Goal: Task Accomplishment & Management: Manage account settings

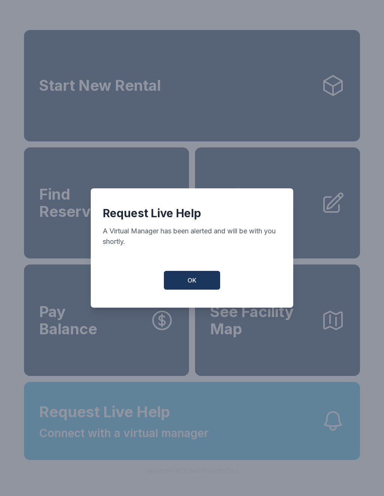
click at [183, 287] on button "OK" at bounding box center [192, 280] width 56 height 19
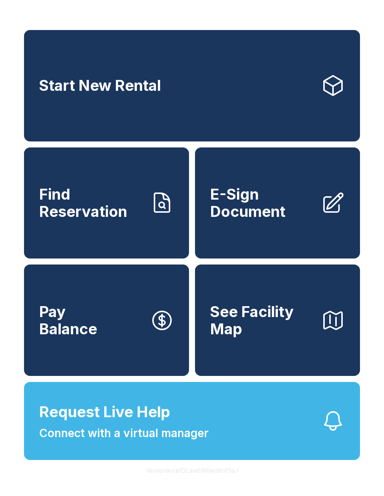
click at [251, 215] on span "E-Sign Document" at bounding box center [262, 203] width 105 height 34
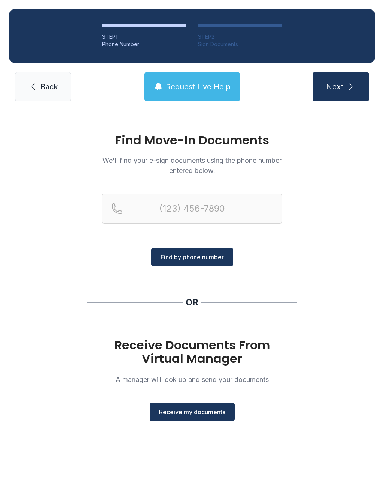
click at [349, 78] on button "Next" at bounding box center [341, 86] width 56 height 29
type input "("
click at [47, 71] on div "STEP 1 Phone Number STEP 2 Sign Documents Back Request Live Help Next" at bounding box center [192, 55] width 384 height 110
click at [217, 84] on span "Request Live Help" at bounding box center [198, 86] width 65 height 11
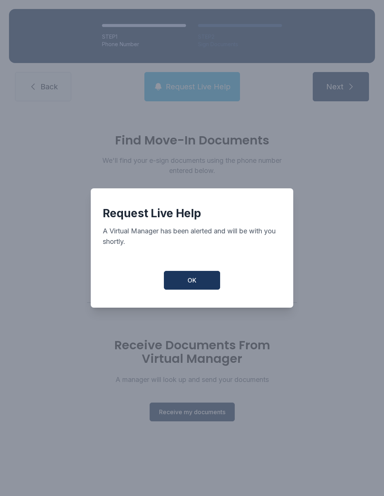
click at [200, 283] on button "OK" at bounding box center [192, 280] width 56 height 19
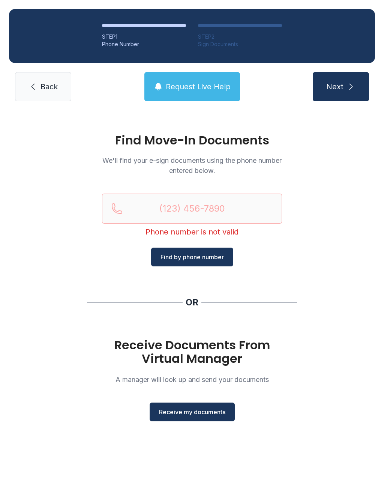
click at [59, 70] on div "STEP 1 Phone Number STEP 2 Sign Documents Back Request Live Help Next" at bounding box center [192, 55] width 384 height 110
click at [47, 86] on span "Back" at bounding box center [49, 86] width 17 height 11
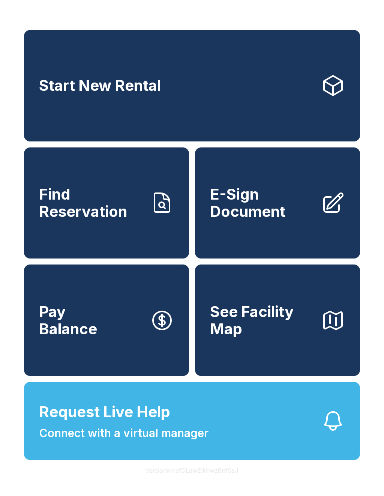
click at [126, 206] on span "Find Reservation" at bounding box center [91, 203] width 105 height 34
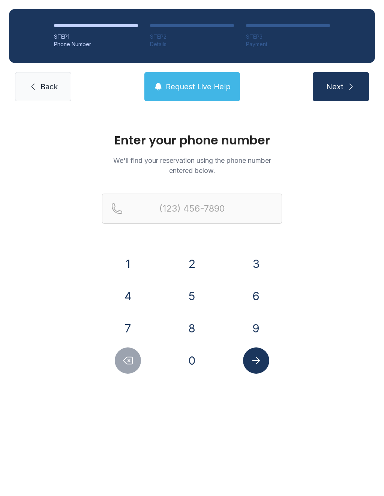
click at [193, 325] on button "8" at bounding box center [192, 328] width 26 height 26
click at [128, 299] on button "4" at bounding box center [128, 296] width 26 height 26
click at [131, 326] on button "7" at bounding box center [128, 328] width 26 height 26
click at [259, 289] on button "6" at bounding box center [256, 296] width 26 height 26
click at [130, 296] on button "4" at bounding box center [128, 296] width 26 height 26
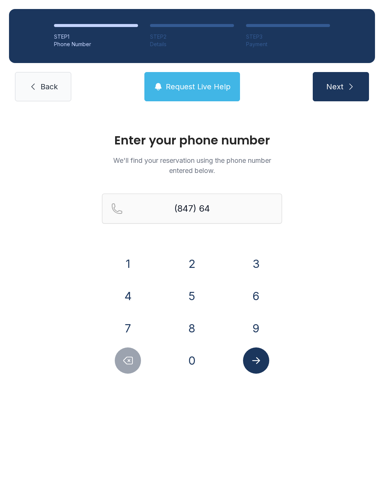
click at [130, 295] on button "4" at bounding box center [128, 296] width 26 height 26
click at [195, 368] on button "0" at bounding box center [192, 361] width 26 height 26
click at [128, 253] on button "1" at bounding box center [128, 264] width 26 height 26
click at [188, 295] on button "5" at bounding box center [192, 296] width 26 height 26
click at [249, 321] on button "9" at bounding box center [256, 328] width 26 height 26
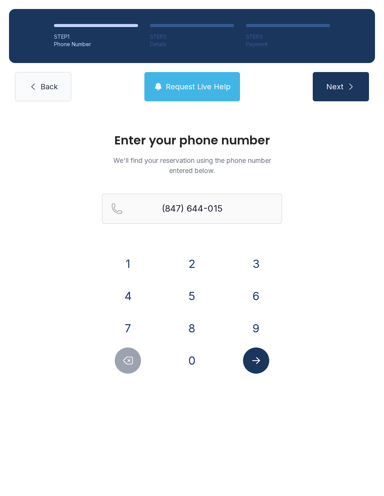
type input "[PHONE_NUMBER]"
click at [258, 358] on icon "Submit lookup form" at bounding box center [256, 360] width 11 height 11
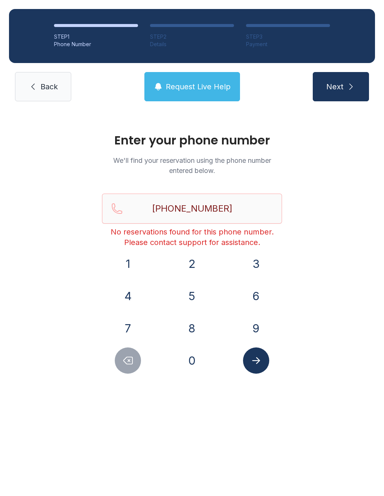
click at [50, 78] on link "Back" at bounding box center [43, 86] width 56 height 29
